Goal: Task Accomplishment & Management: Manage account settings

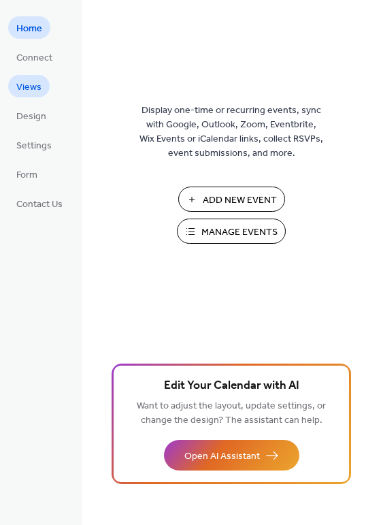
click at [33, 75] on link "Views" at bounding box center [29, 86] width 42 height 22
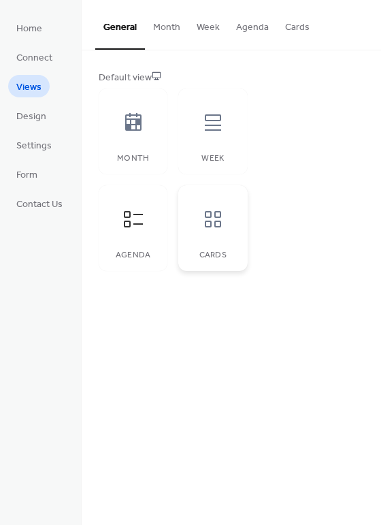
click at [219, 241] on div "Cards" at bounding box center [212, 228] width 69 height 86
click at [216, 138] on div at bounding box center [213, 122] width 41 height 41
click at [150, 116] on div at bounding box center [133, 122] width 41 height 41
click at [167, 27] on button "Month" at bounding box center [167, 24] width 44 height 48
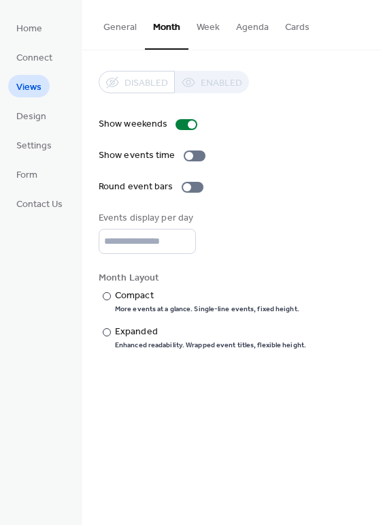
click at [291, 33] on button "Cards" at bounding box center [297, 24] width 41 height 48
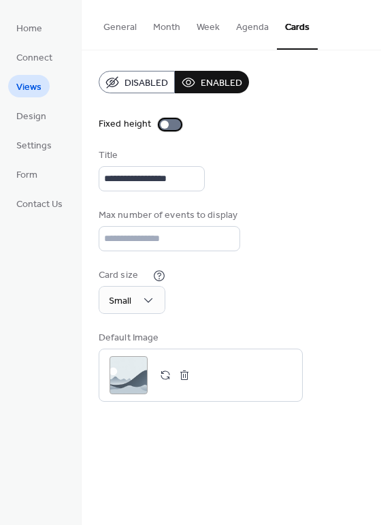
click at [169, 126] on div at bounding box center [170, 124] width 22 height 11
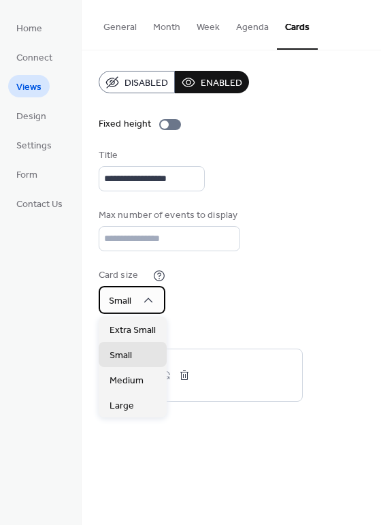
click at [155, 304] on div "Small" at bounding box center [132, 300] width 67 height 28
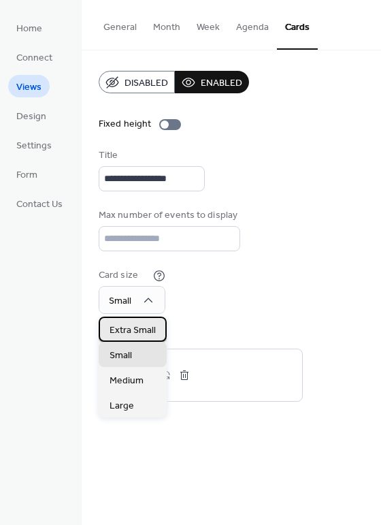
click at [136, 327] on span "Extra Small" at bounding box center [133, 330] width 46 height 14
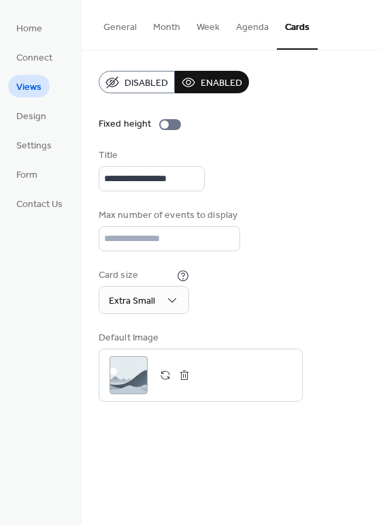
click at [227, 320] on div "**********" at bounding box center [231, 236] width 265 height 331
click at [44, 146] on span "Settings" at bounding box center [33, 146] width 35 height 14
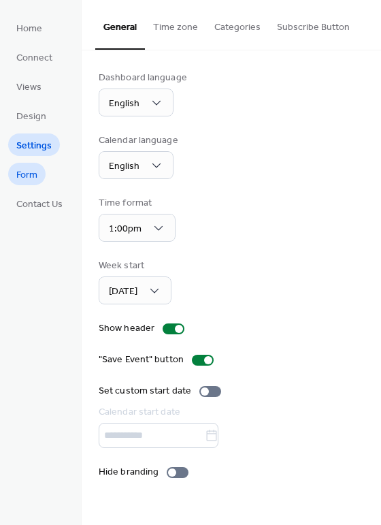
click at [36, 170] on span "Form" at bounding box center [26, 175] width 21 height 14
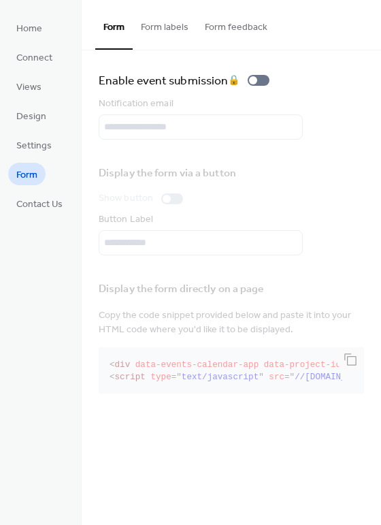
click at [198, 306] on div "Display the form directly on a page Copy the code snippet provided below and pa…" at bounding box center [231, 335] width 265 height 126
click at [39, 144] on span "Settings" at bounding box center [33, 146] width 35 height 14
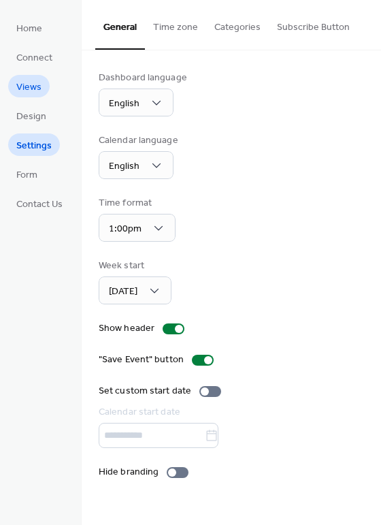
click at [39, 84] on span "Views" at bounding box center [28, 87] width 25 height 14
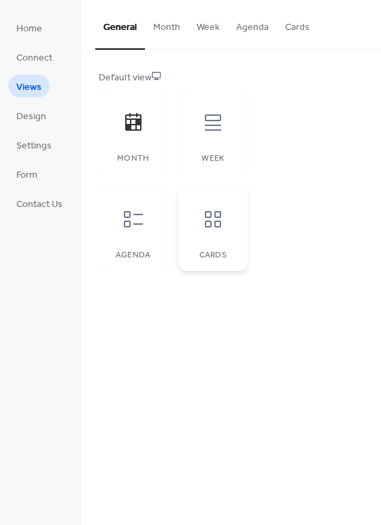
click at [219, 247] on div "Cards" at bounding box center [212, 228] width 69 height 86
click at [291, 34] on button "Cards" at bounding box center [297, 24] width 41 height 48
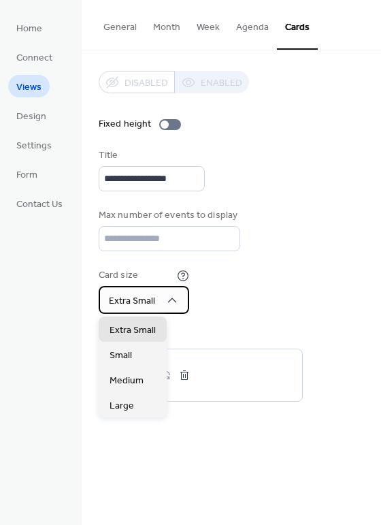
click at [167, 290] on div "Extra Small" at bounding box center [144, 300] width 91 height 28
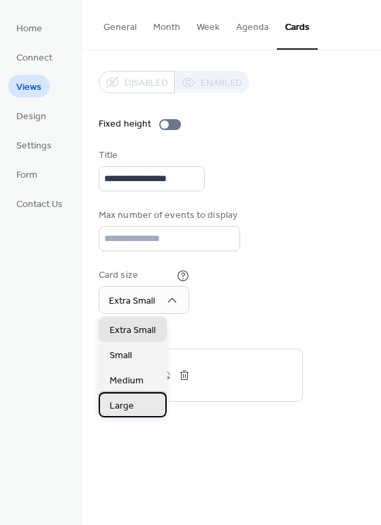
click at [142, 400] on div "Large" at bounding box center [133, 404] width 68 height 25
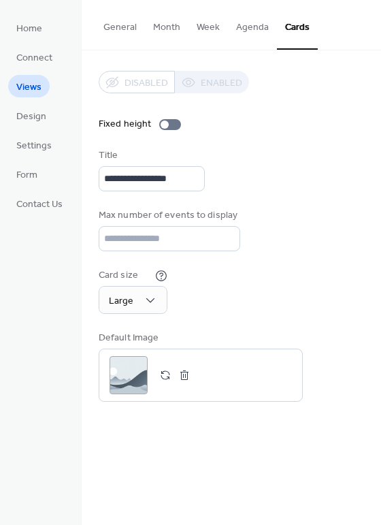
click at [192, 415] on div "**********" at bounding box center [232, 236] width 300 height 372
click at [141, 295] on div "Large" at bounding box center [133, 300] width 69 height 28
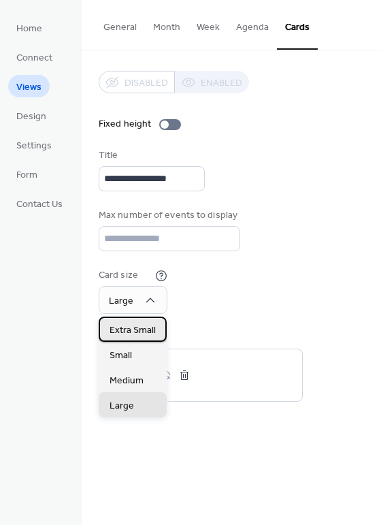
click at [142, 328] on span "Extra Small" at bounding box center [133, 330] width 46 height 14
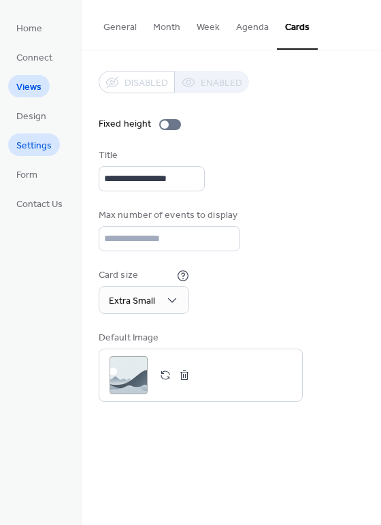
click at [52, 143] on link "Settings" at bounding box center [34, 144] width 52 height 22
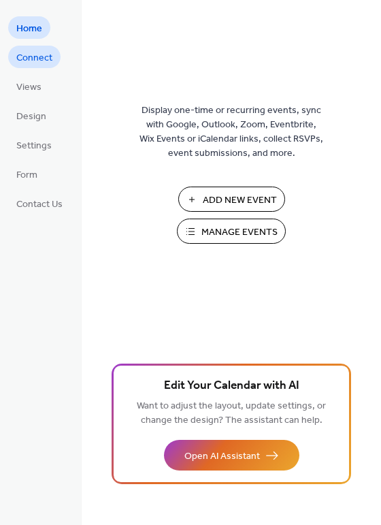
click at [45, 56] on span "Connect" at bounding box center [34, 58] width 36 height 14
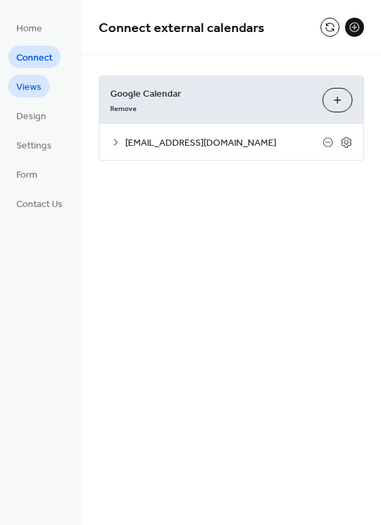
click at [29, 88] on span "Views" at bounding box center [28, 87] width 25 height 14
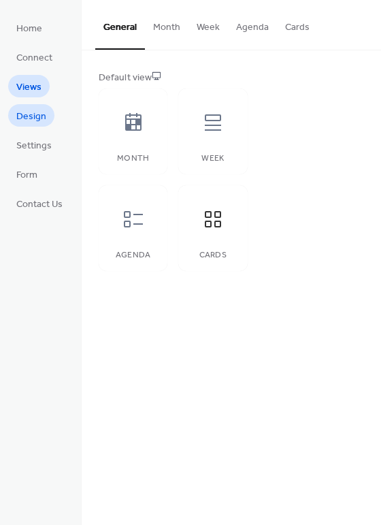
click at [42, 116] on span "Design" at bounding box center [31, 117] width 30 height 14
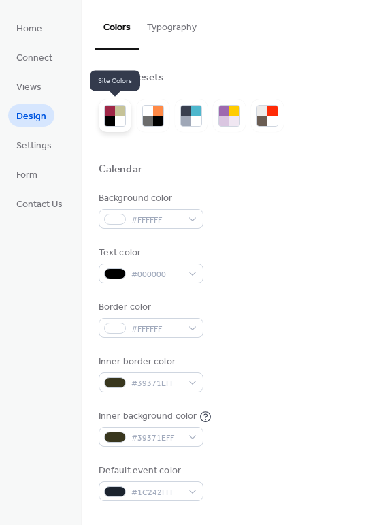
click at [121, 117] on div at bounding box center [120, 121] width 10 height 10
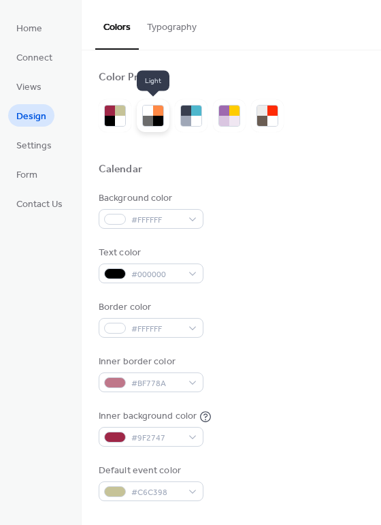
click at [141, 120] on div at bounding box center [153, 115] width 33 height 33
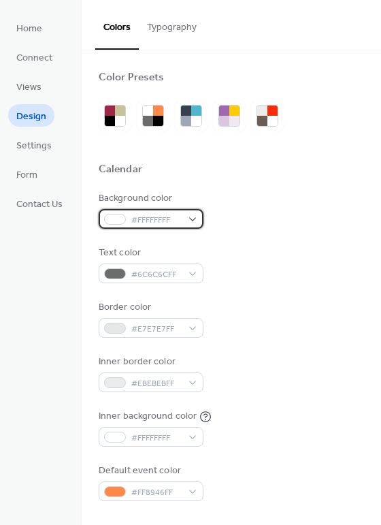
click at [197, 216] on div "#FFFFFFFF" at bounding box center [151, 219] width 105 height 20
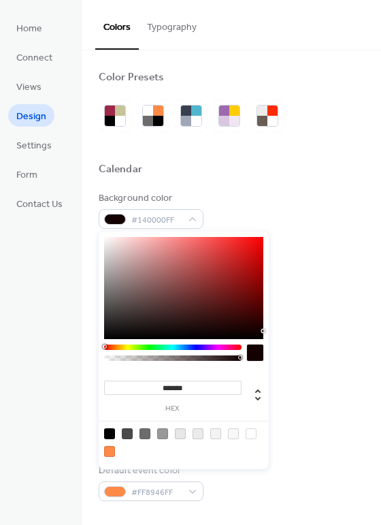
type input "*******"
drag, startPoint x: 240, startPoint y: 278, endPoint x: 275, endPoint y: 345, distance: 76.1
click at [275, 345] on body "Home Connect Views Design Settings Form Contact Us Design Colors Typography Col…" at bounding box center [190, 262] width 381 height 525
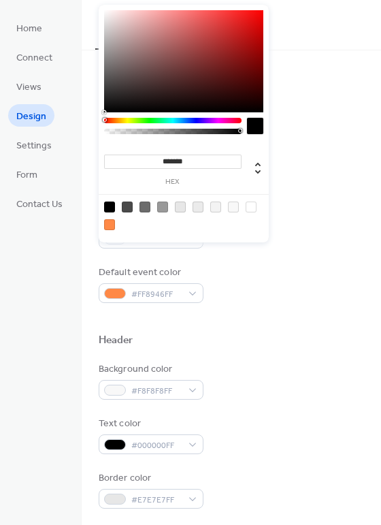
scroll to position [227, 0]
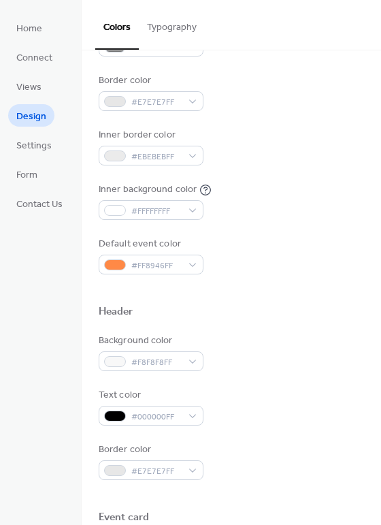
click at [319, 199] on div "Inner background color #FFFFFFFF" at bounding box center [231, 200] width 265 height 37
